Goal: Information Seeking & Learning: Learn about a topic

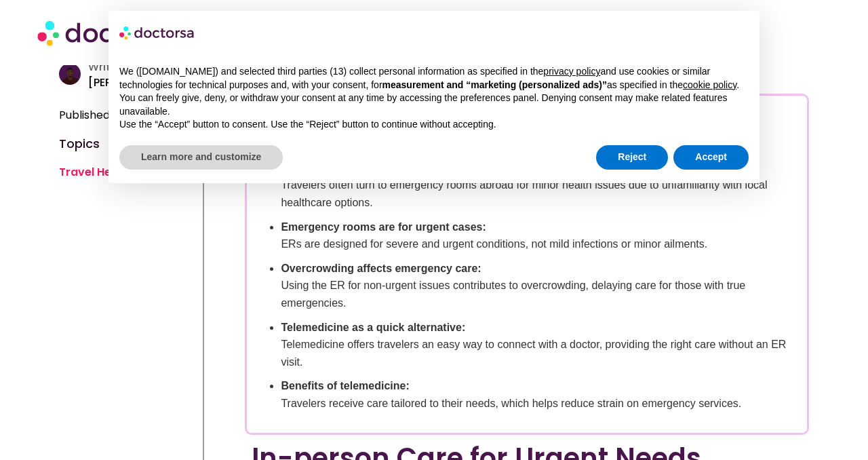
scroll to position [304, 0]
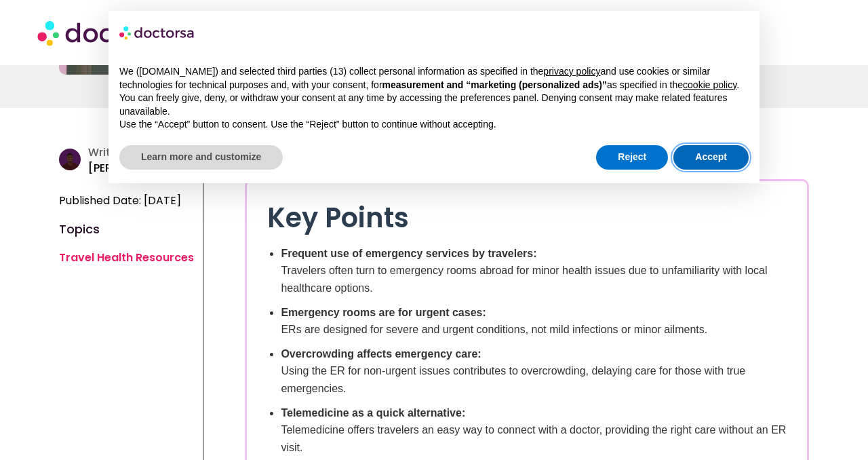
click at [708, 168] on button "Accept" at bounding box center [711, 157] width 75 height 24
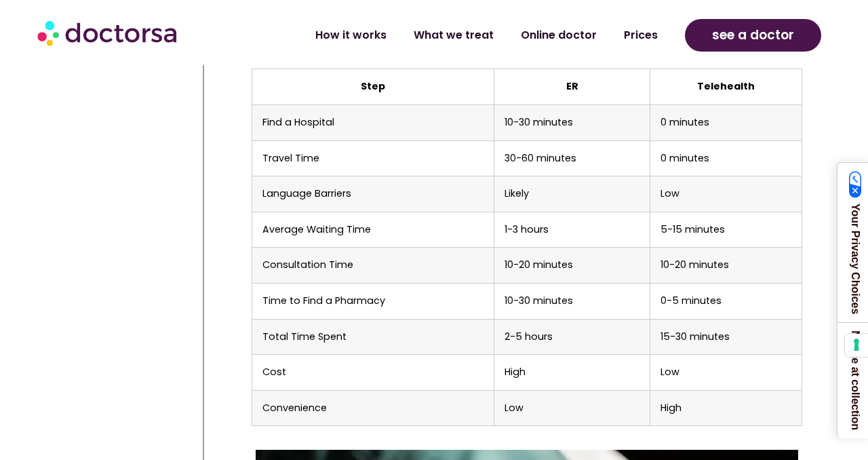
scroll to position [5436, 0]
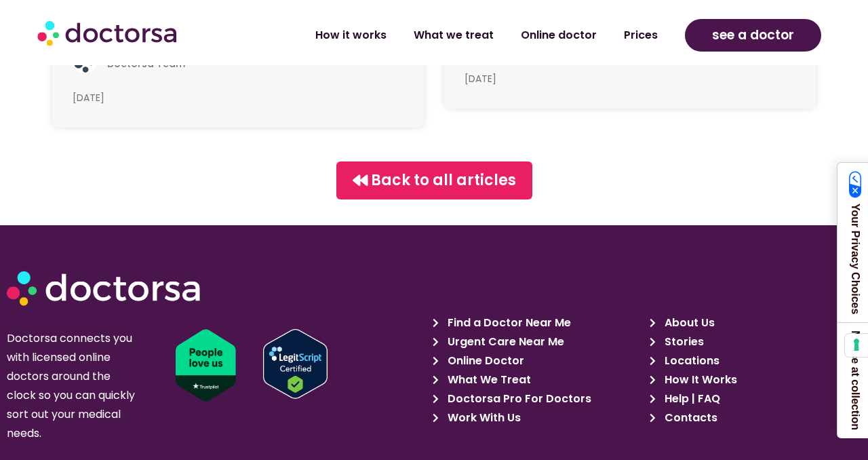
scroll to position [7473, 0]
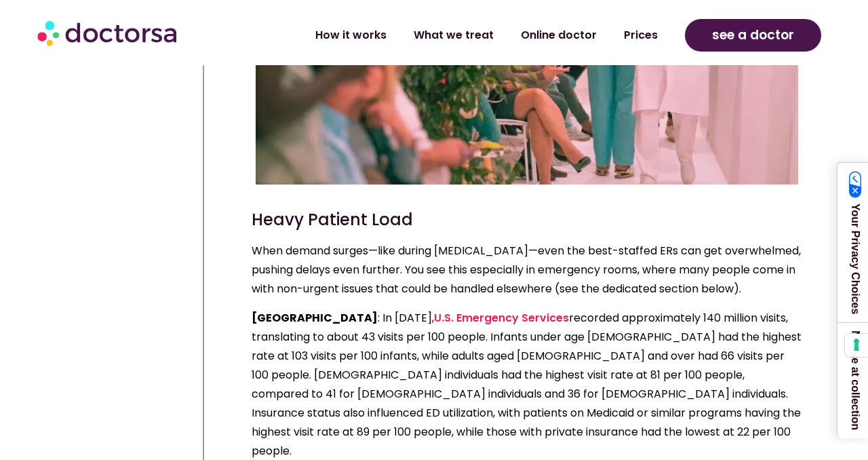
scroll to position [1757, 0]
